Goal: Book appointment/travel/reservation

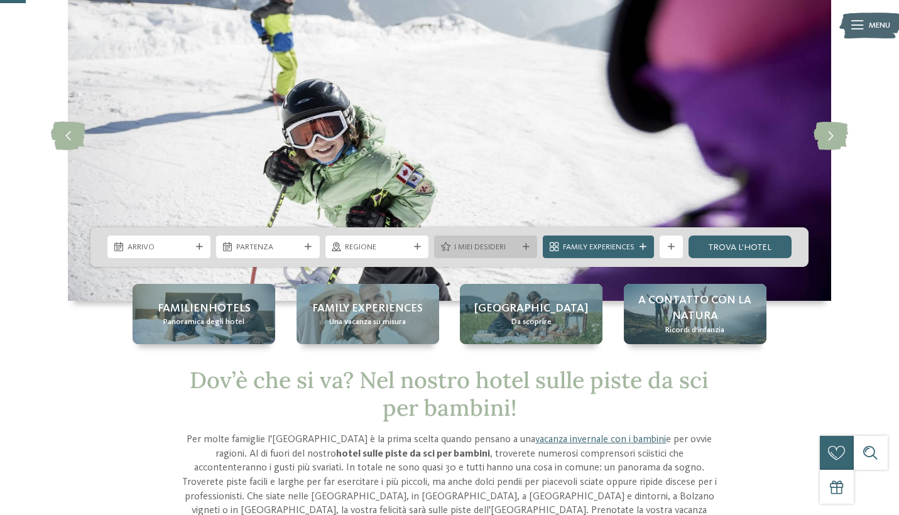
click at [527, 248] on icon at bounding box center [526, 247] width 7 height 7
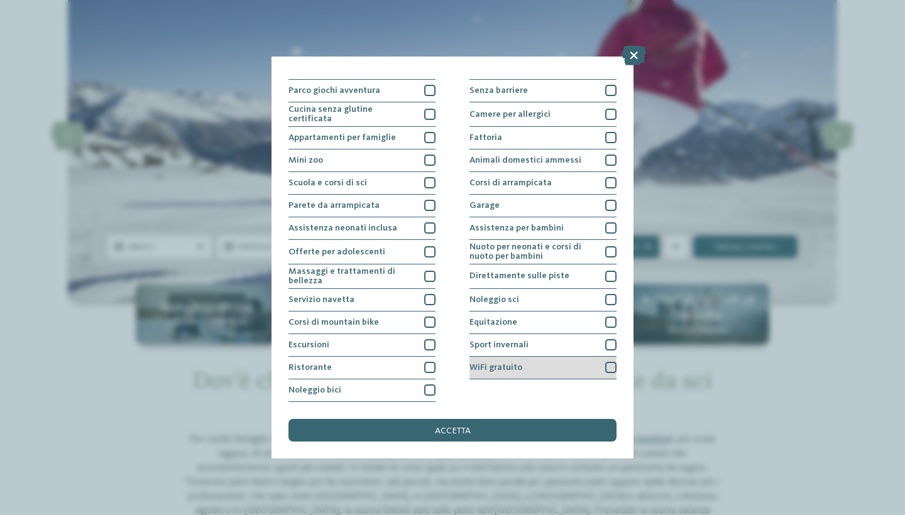
scroll to position [191, 0]
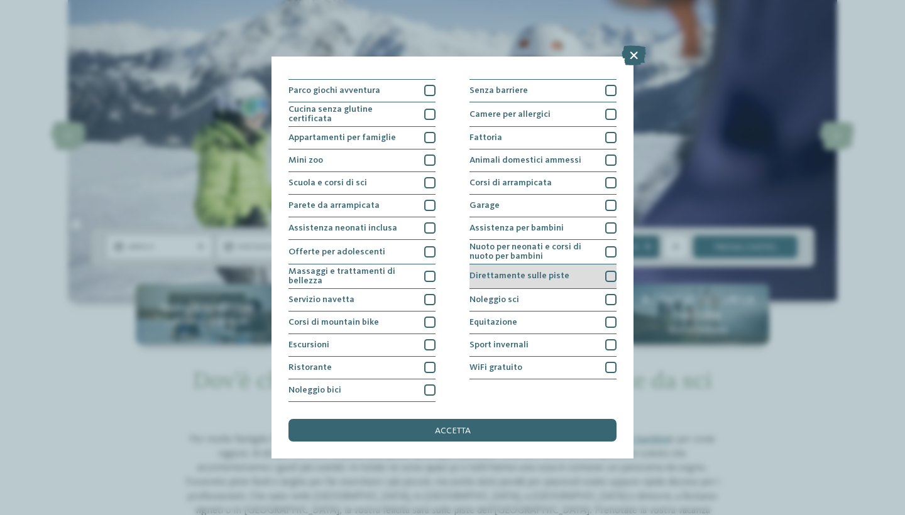
click at [540, 271] on span "Direttamente sulle piste" at bounding box center [519, 275] width 100 height 9
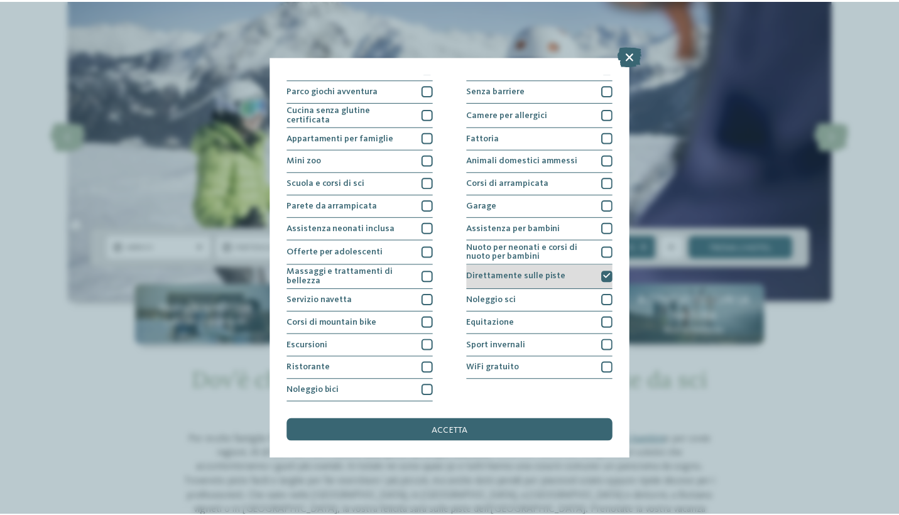
scroll to position [135, 0]
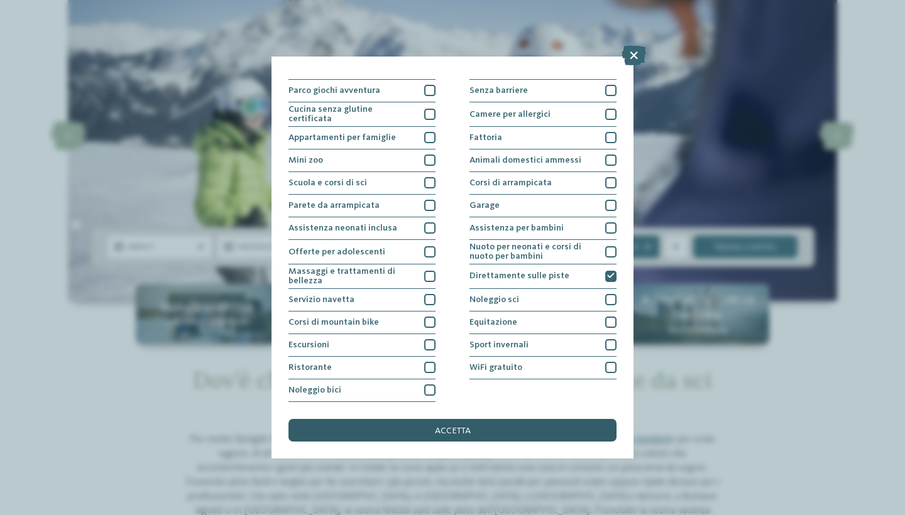
click at [477, 419] on div "accetta" at bounding box center [452, 430] width 328 height 23
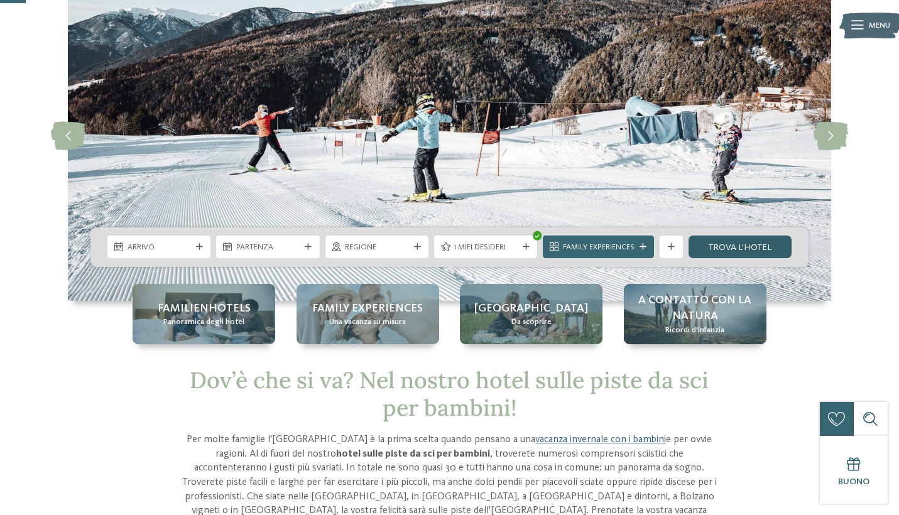
click at [718, 246] on link "trova l’hotel" at bounding box center [740, 247] width 103 height 23
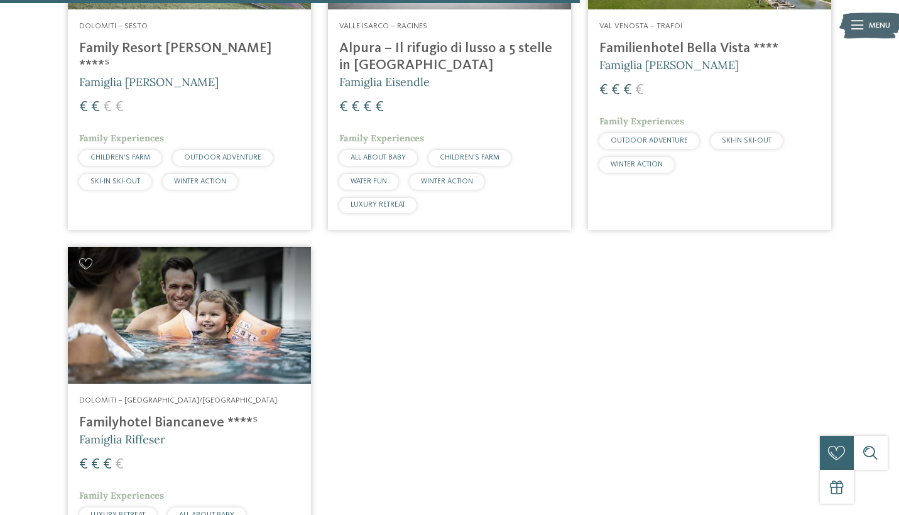
scroll to position [1319, 0]
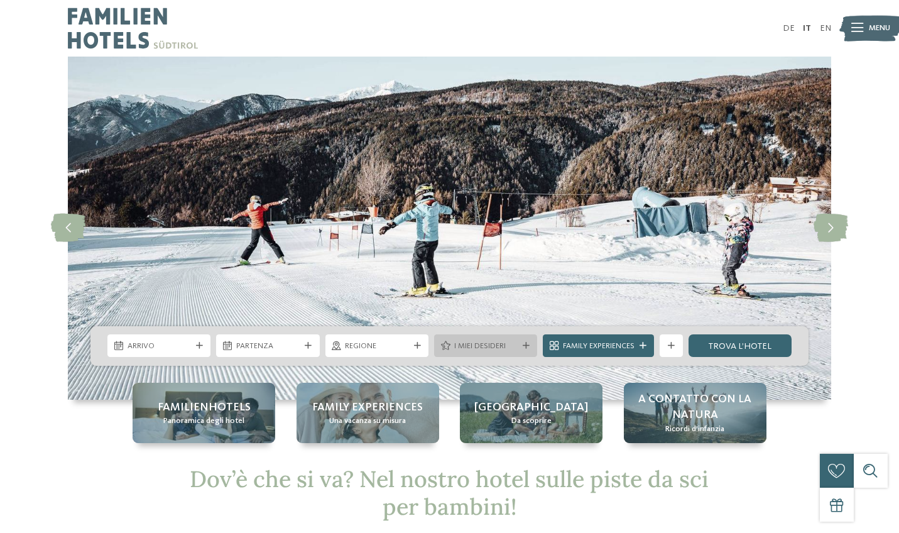
click at [502, 352] on div "I miei desideri" at bounding box center [485, 345] width 103 height 23
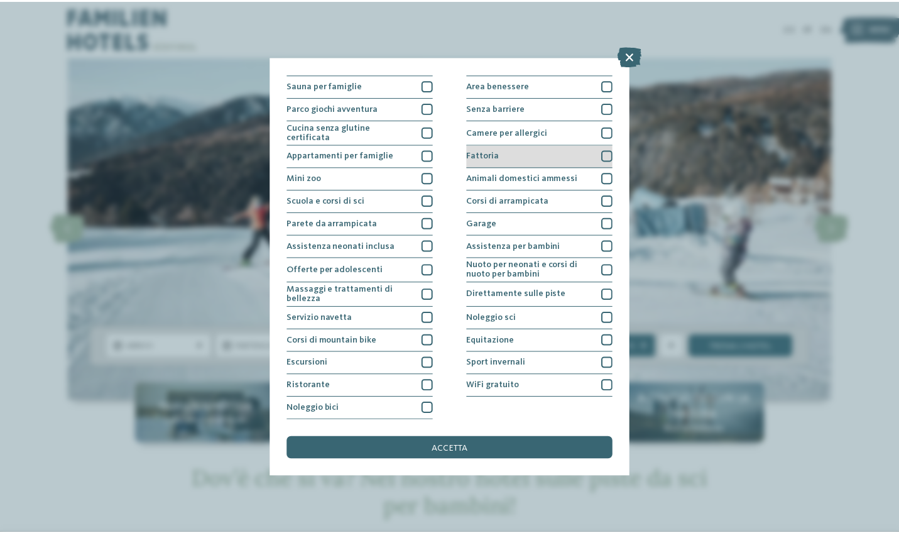
scroll to position [86, 0]
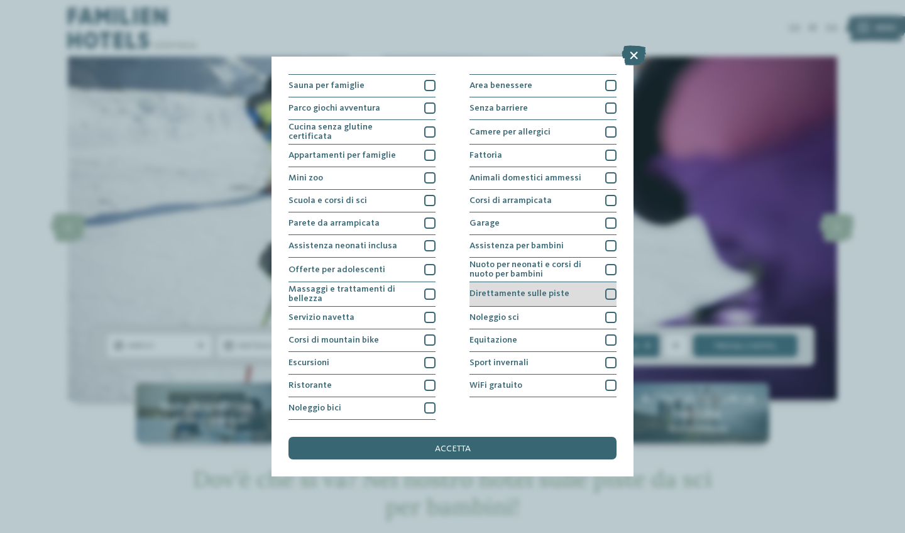
click at [523, 289] on span "Direttamente sulle piste" at bounding box center [519, 293] width 100 height 9
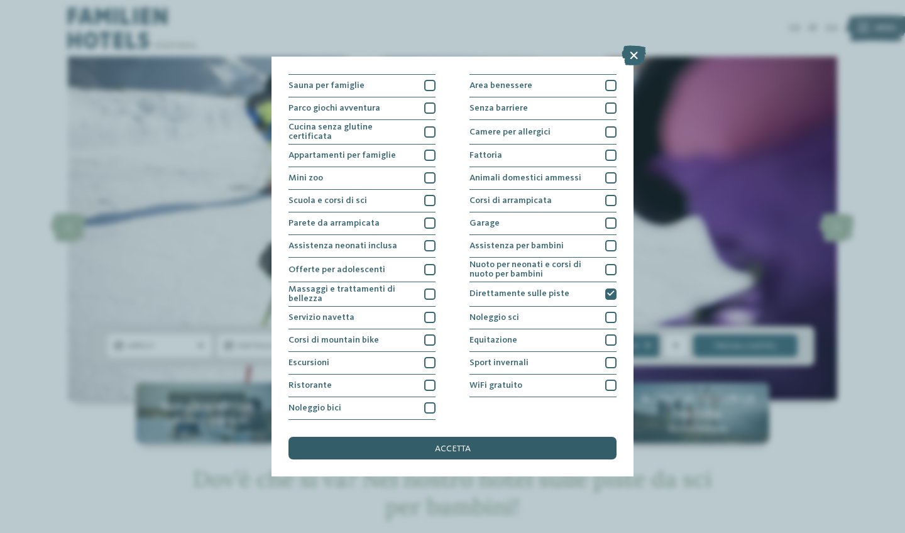
click at [504, 437] on div "accetta" at bounding box center [452, 448] width 328 height 23
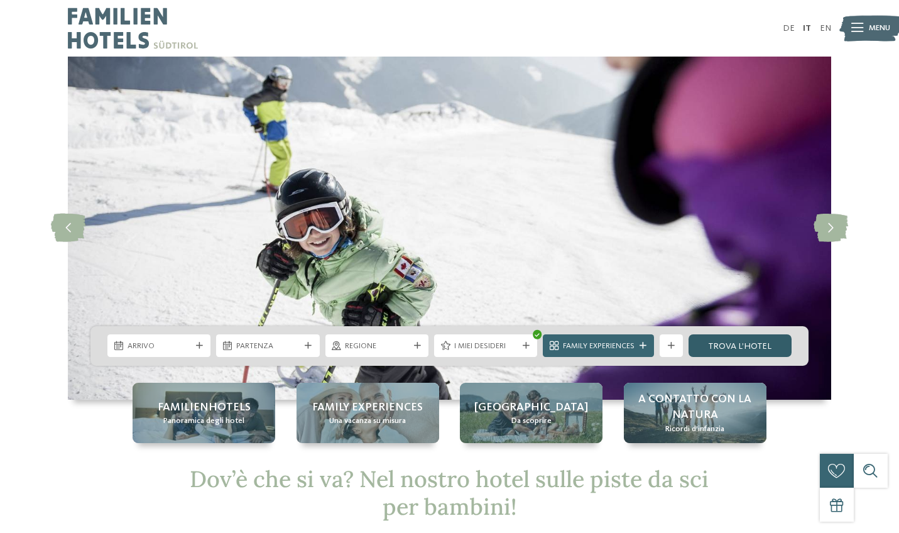
click at [707, 348] on link "trova l’hotel" at bounding box center [740, 345] width 103 height 23
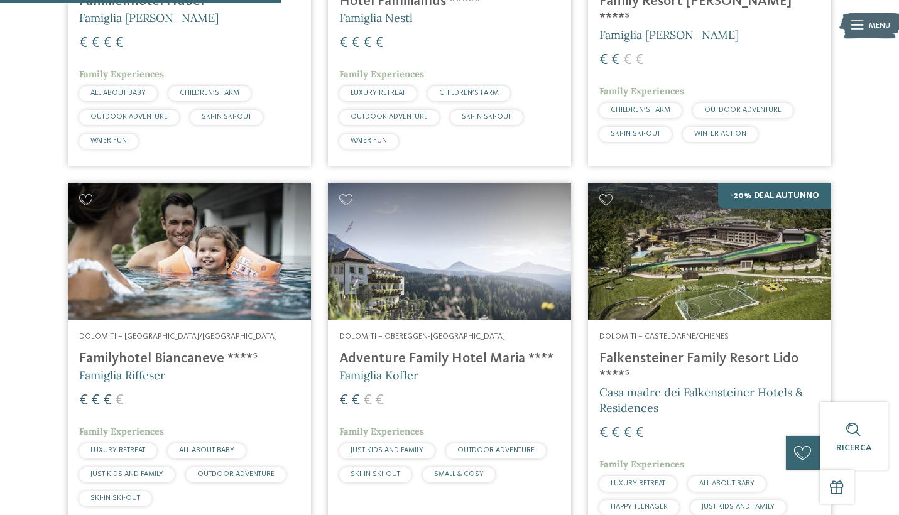
scroll to position [613, 0]
